Goal: Check status: Check status

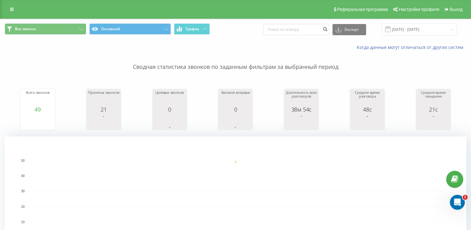
click at [390, 31] on span at bounding box center [388, 29] width 6 height 6
click at [403, 31] on input "[DATE] - [DATE]" at bounding box center [418, 29] width 75 height 12
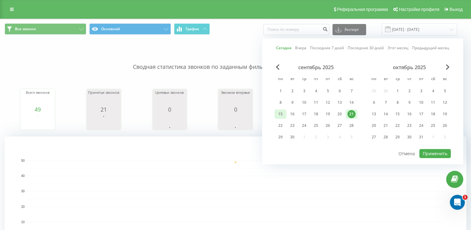
click at [285, 112] on div "15" at bounding box center [280, 113] width 12 height 9
click at [350, 113] on div "21" at bounding box center [351, 114] width 8 height 8
click at [436, 153] on button "Применить" at bounding box center [434, 153] width 31 height 9
type input "15.09.2025 - 21.09.2025"
